Goal: Navigation & Orientation: Understand site structure

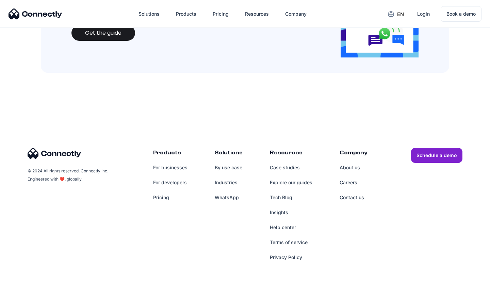
scroll to position [739, 0]
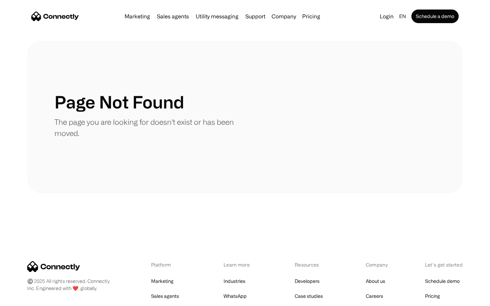
scroll to position [124, 0]
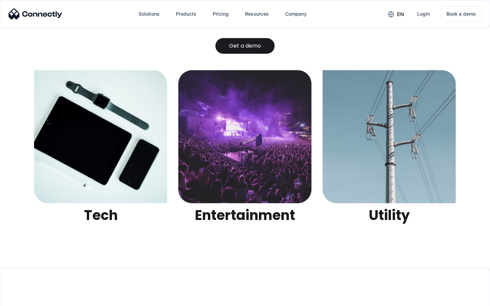
scroll to position [2145, 0]
